Goal: Check status

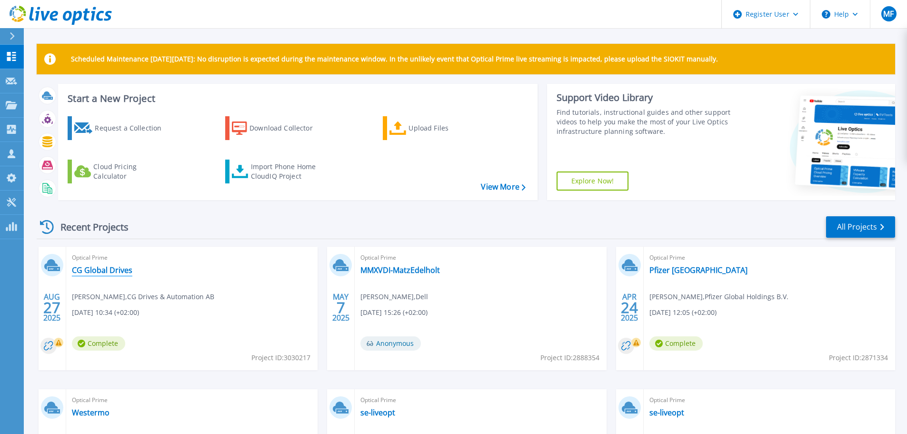
click at [104, 269] on link "CG Global Drives" at bounding box center [102, 270] width 60 height 10
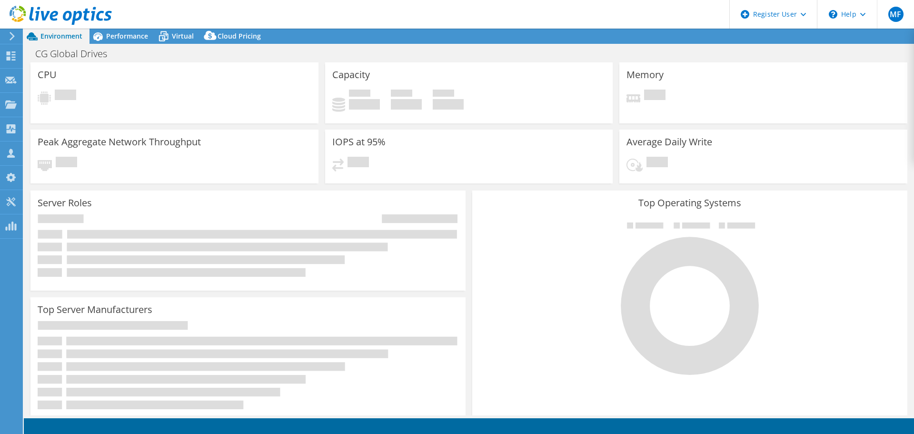
select select "USD"
